Goal: Find contact information: Find contact information

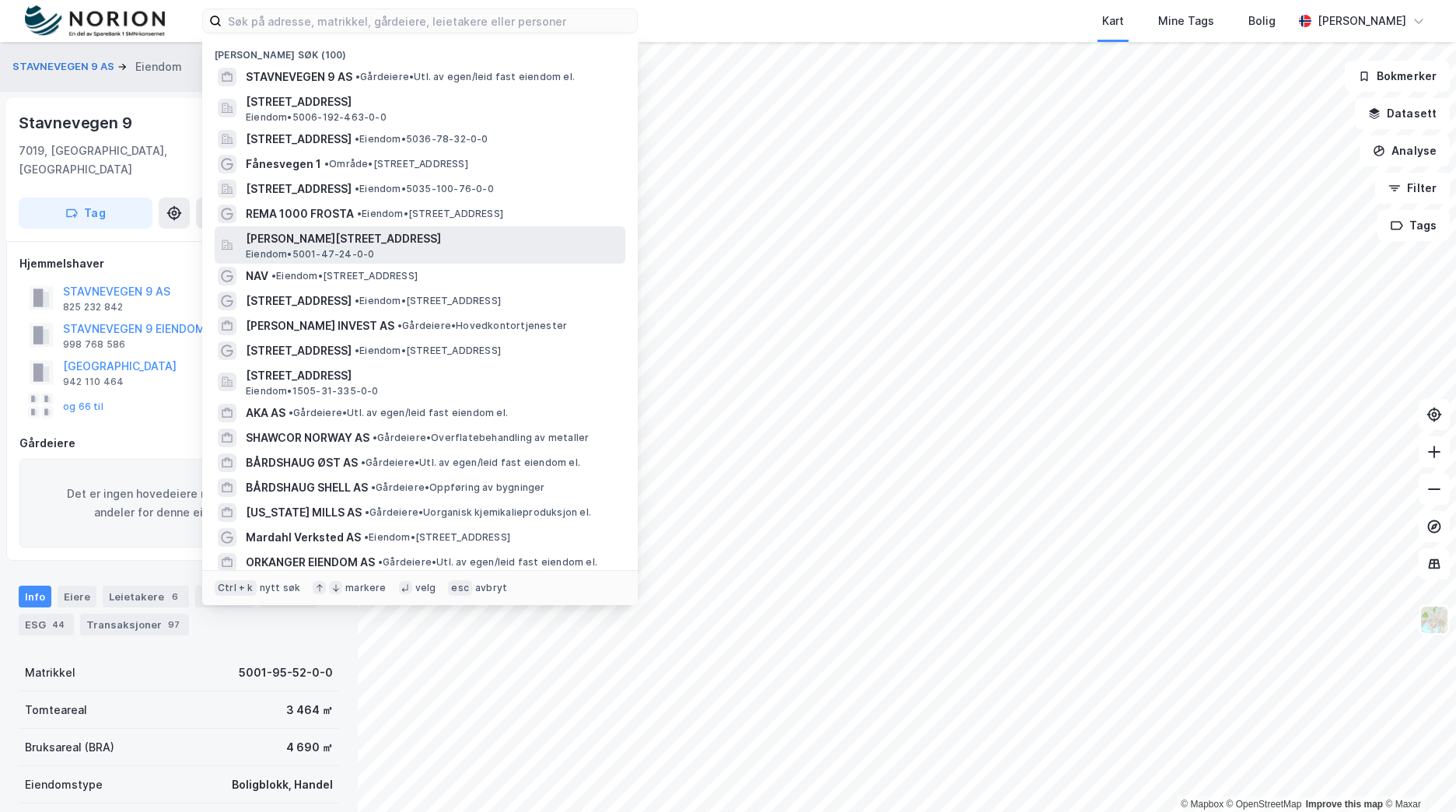
click at [384, 246] on span "[PERSON_NAME][STREET_ADDRESS]" at bounding box center [432, 238] width 373 height 18
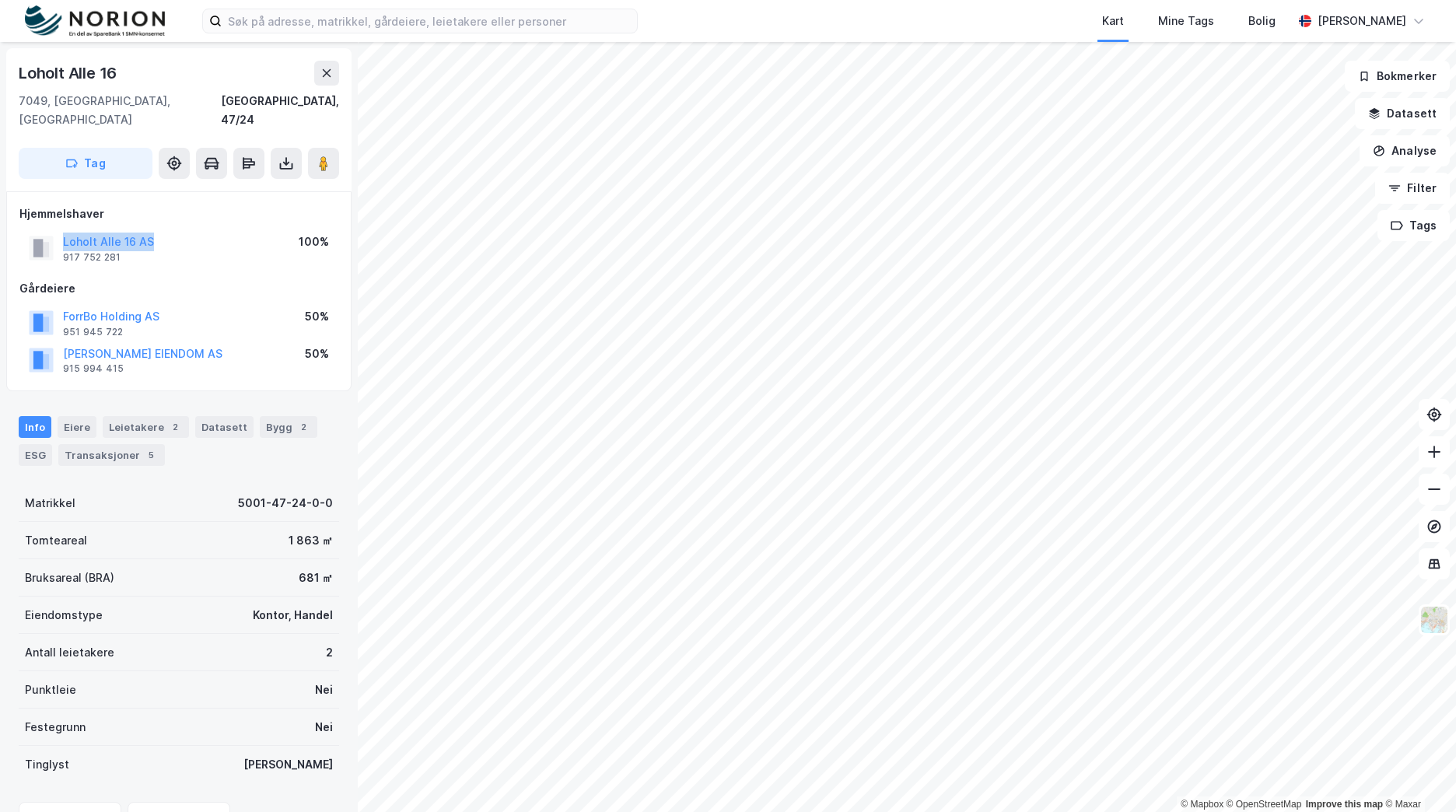
drag, startPoint x: 169, startPoint y: 226, endPoint x: 60, endPoint y: 220, distance: 109.2
click at [60, 229] on div "[PERSON_NAME] Alle 16 AS 917 752 281 100%" at bounding box center [178, 248] width 319 height 38
copy button "Loholt Alle 16 AS"
click at [185, 239] on div "[PERSON_NAME] Alle 16 AS 917 752 281 100%" at bounding box center [178, 248] width 319 height 38
drag, startPoint x: 128, startPoint y: 239, endPoint x: 59, endPoint y: 237, distance: 69.0
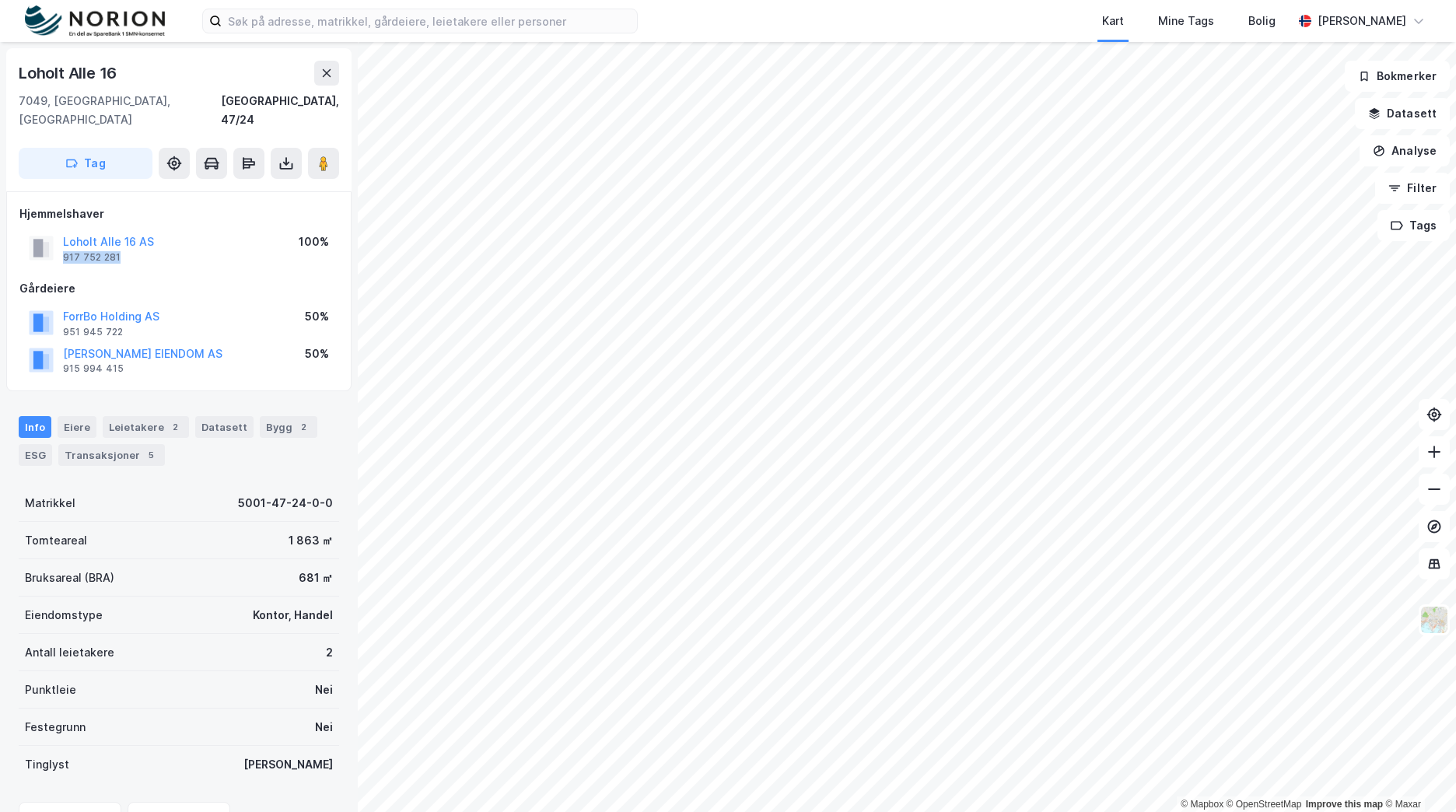
click at [59, 237] on div "[PERSON_NAME] Alle 16 AS 917 752 281" at bounding box center [91, 248] width 126 height 31
copy div "917 752 281"
drag, startPoint x: 189, startPoint y: 355, endPoint x: 162, endPoint y: 268, distance: 91.1
click at [189, 355] on div "[PERSON_NAME] EIENDOM AS 915 994 415 50%" at bounding box center [178, 360] width 319 height 38
click at [120, 233] on div "Loholt Alle 16 AS" at bounding box center [109, 241] width 91 height 18
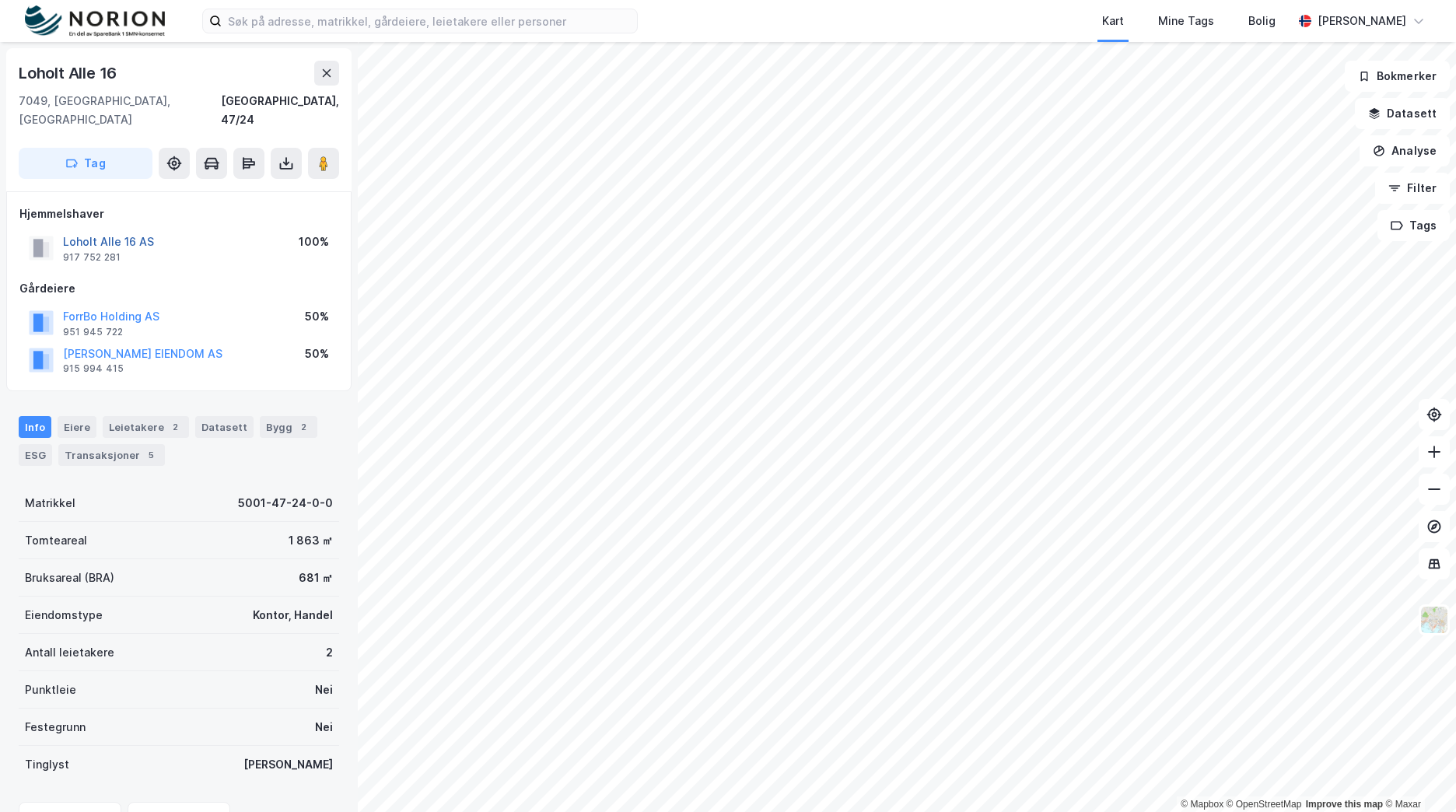
click at [0, 0] on button "Loholt Alle 16 AS" at bounding box center [0, 0] width 0 height 0
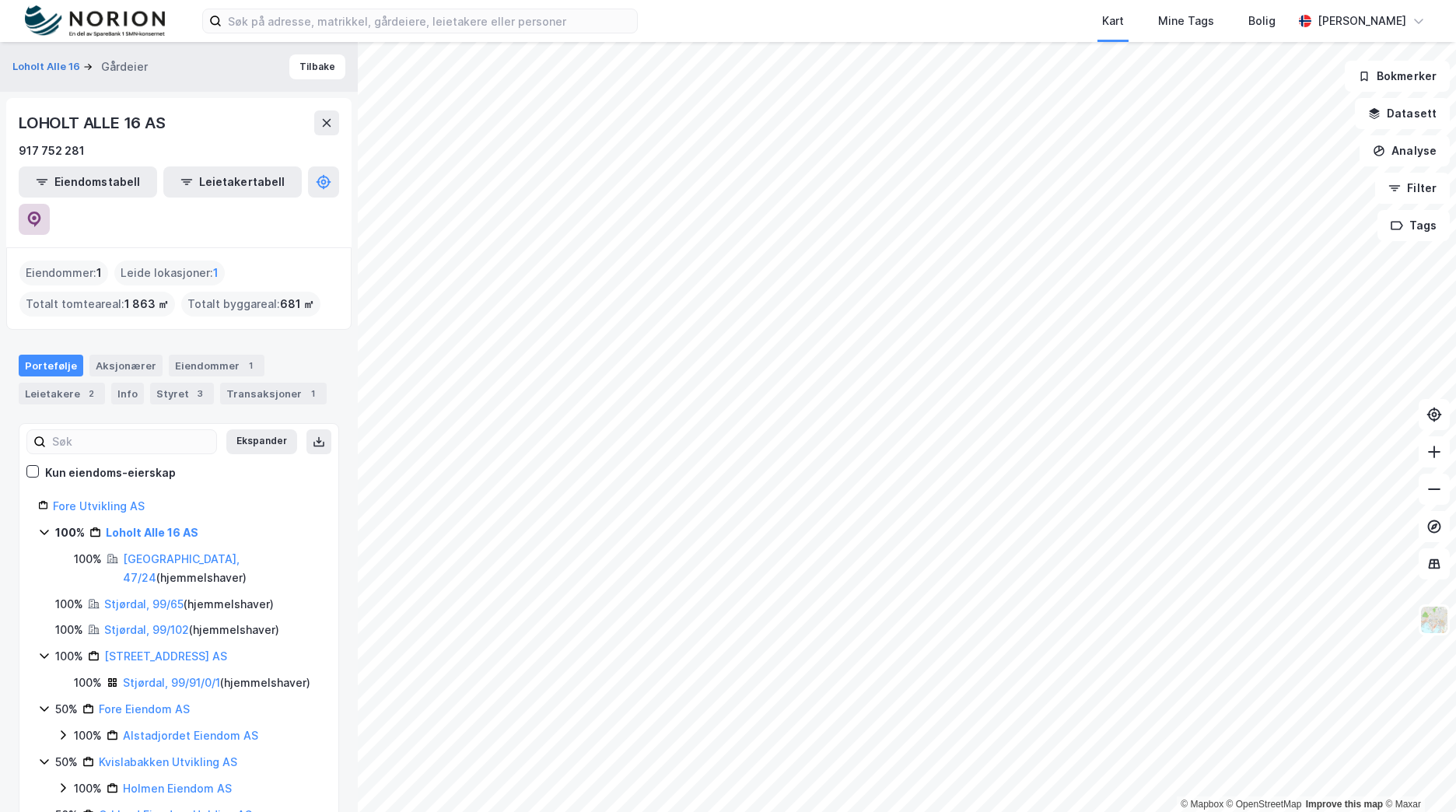
click at [37, 215] on icon at bounding box center [33, 217] width 4 height 4
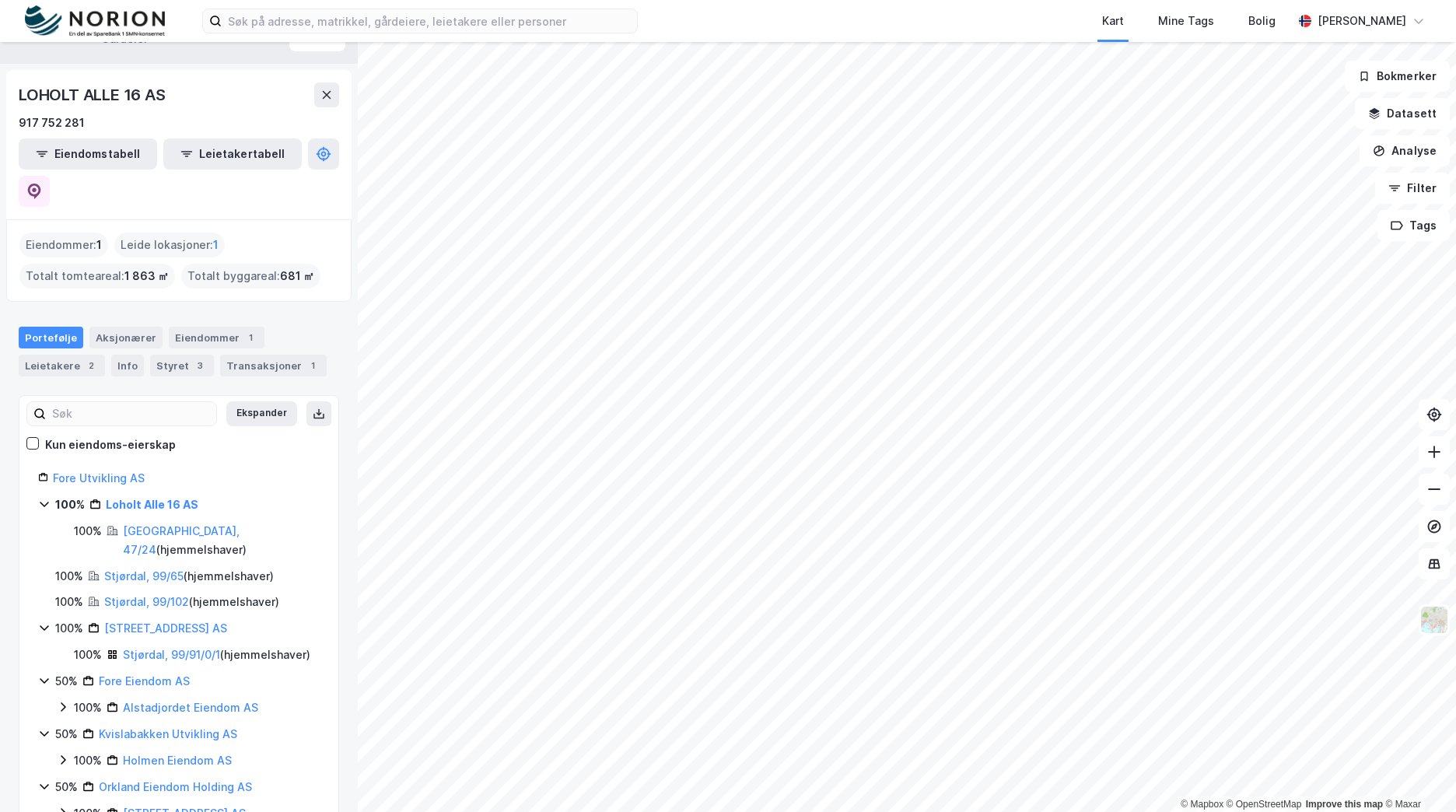
scroll to position [40, 0]
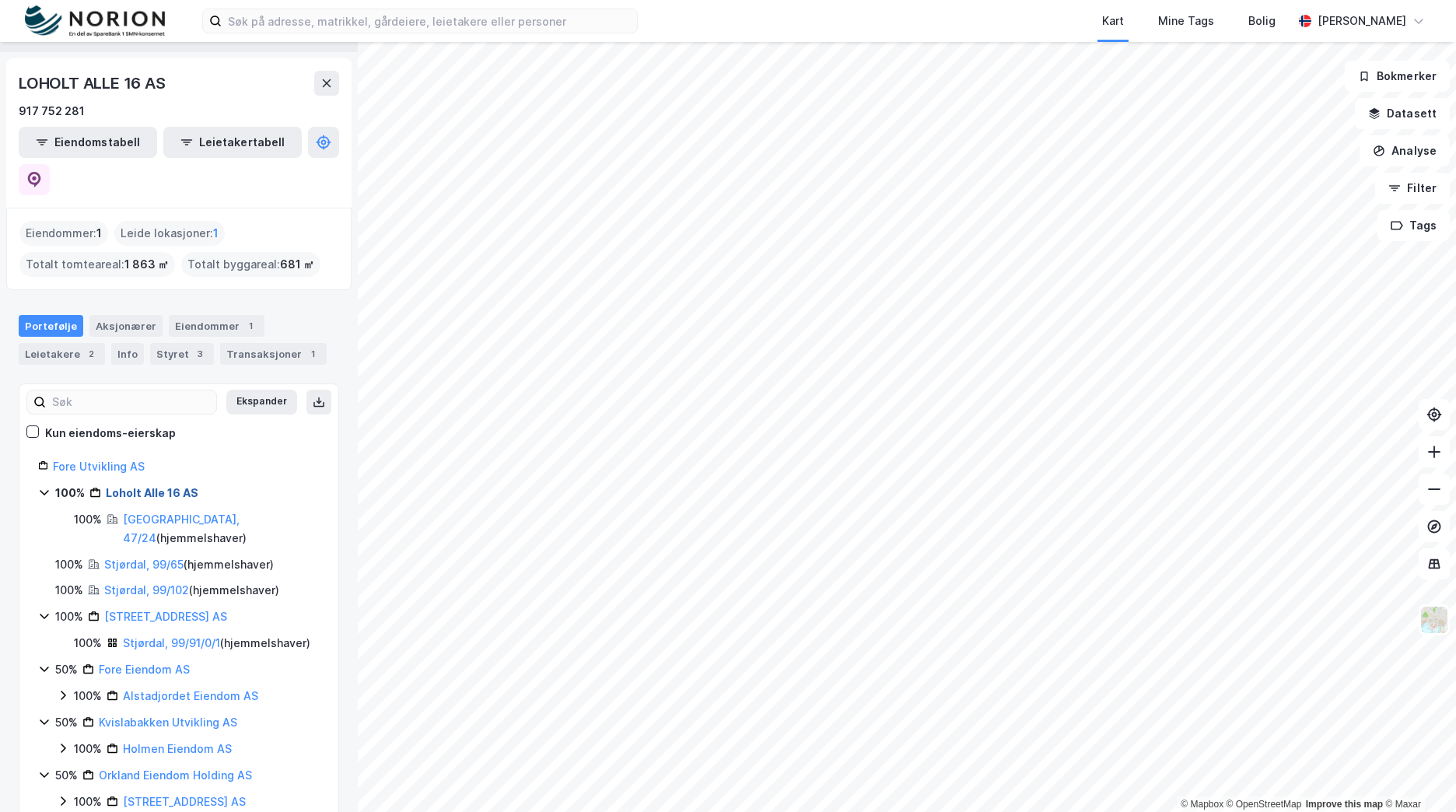
click at [168, 486] on link "Loholt Alle 16 AS" at bounding box center [151, 492] width 92 height 13
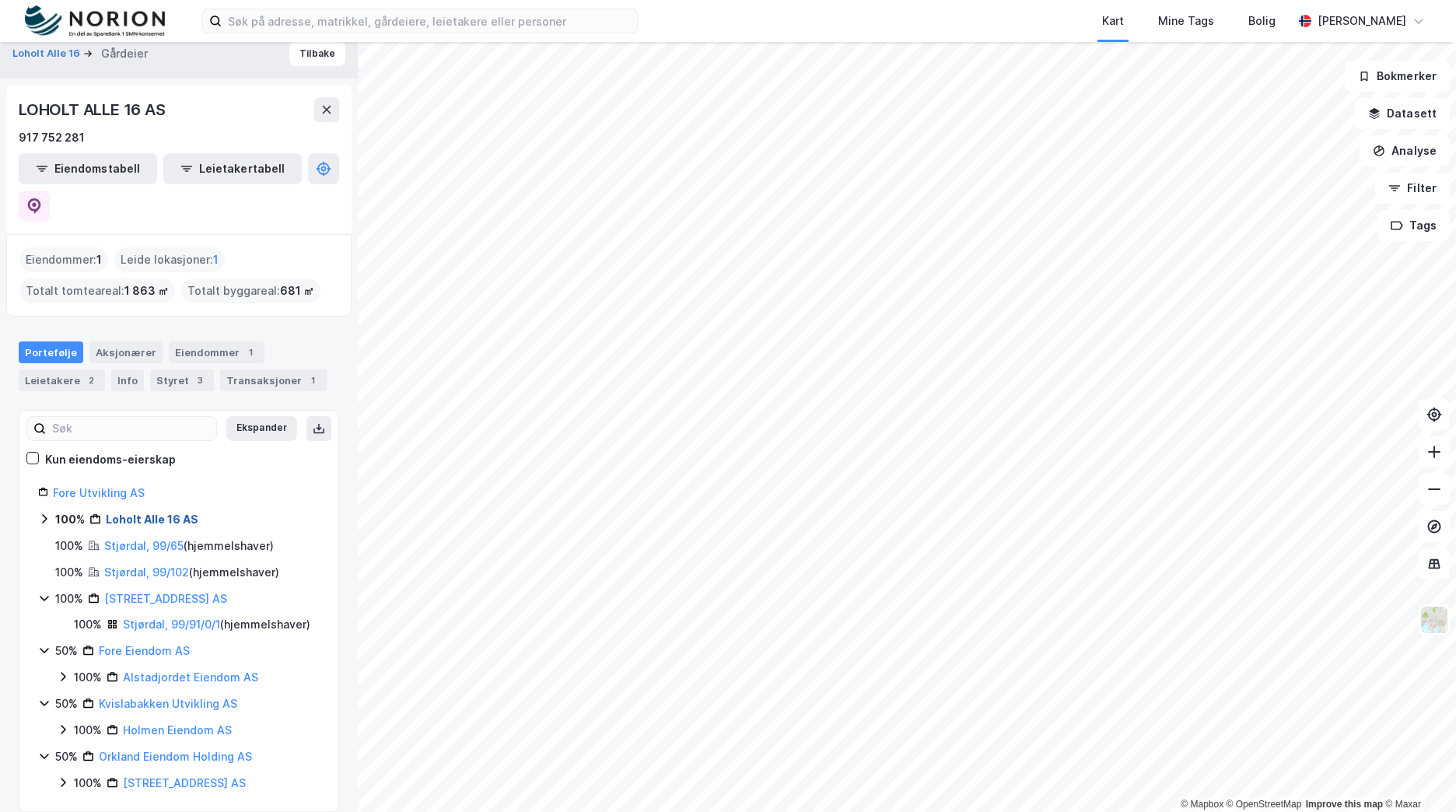
click at [174, 513] on link "Loholt Alle 16 AS" at bounding box center [151, 519] width 92 height 13
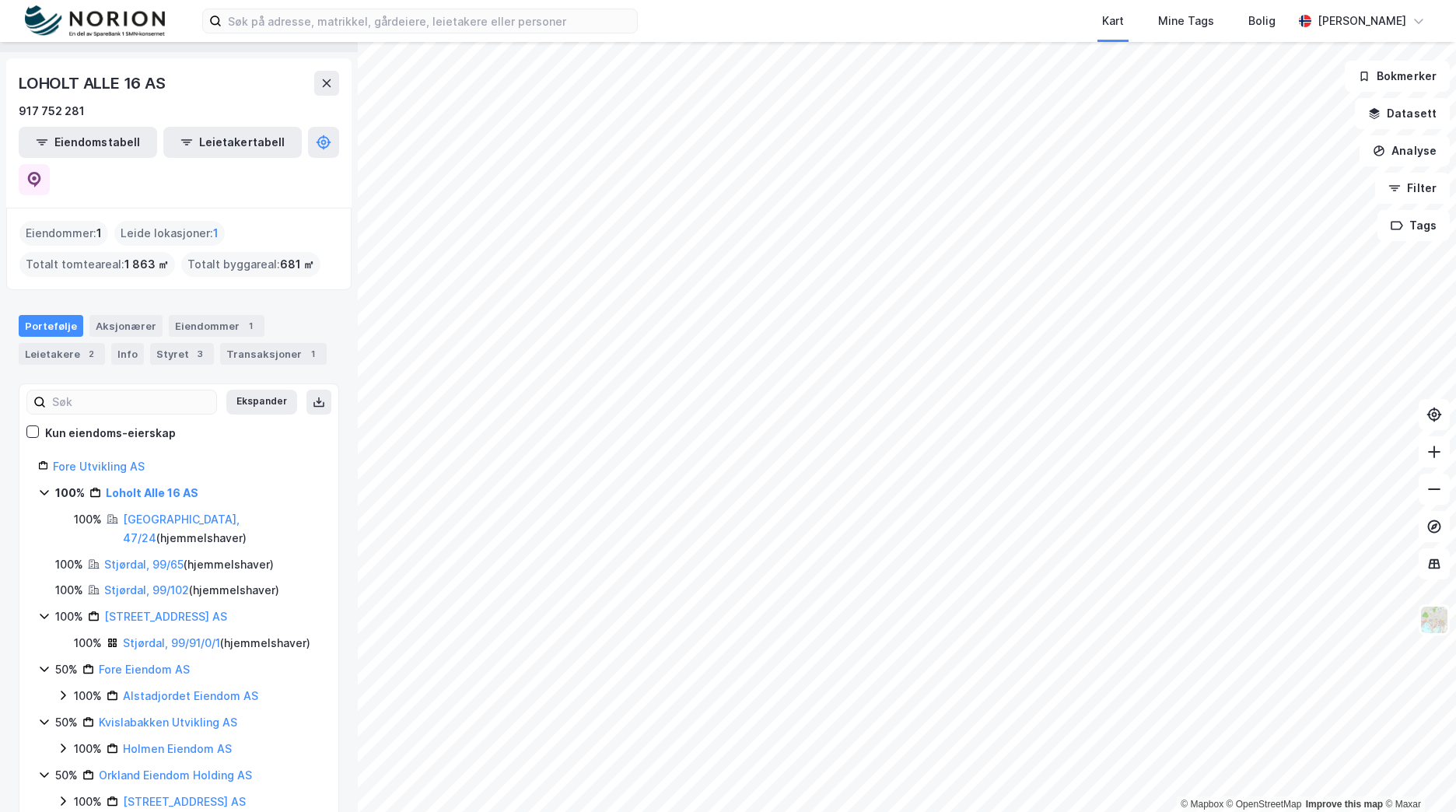
click at [174, 496] on div "100% [PERSON_NAME] Alle 16 AS 100% [GEOGRAPHIC_DATA], 47/24 ( hjemmelshaver ) 1…" at bounding box center [178, 647] width 282 height 327
click at [170, 513] on link "[GEOGRAPHIC_DATA], 47/24" at bounding box center [181, 528] width 117 height 32
